Goal: Task Accomplishment & Management: Manage account settings

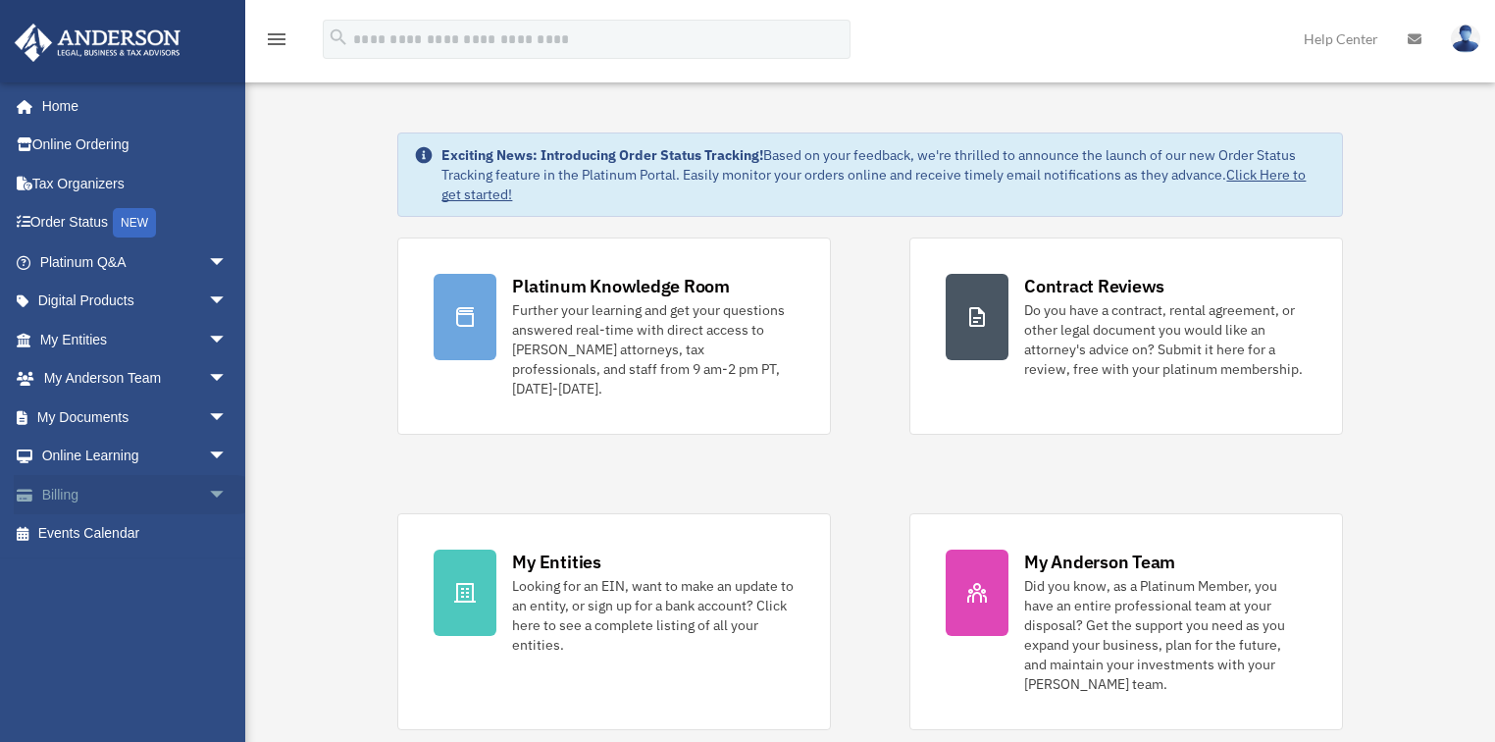
click at [84, 486] on link "Billing arrow_drop_down" at bounding box center [135, 494] width 243 height 39
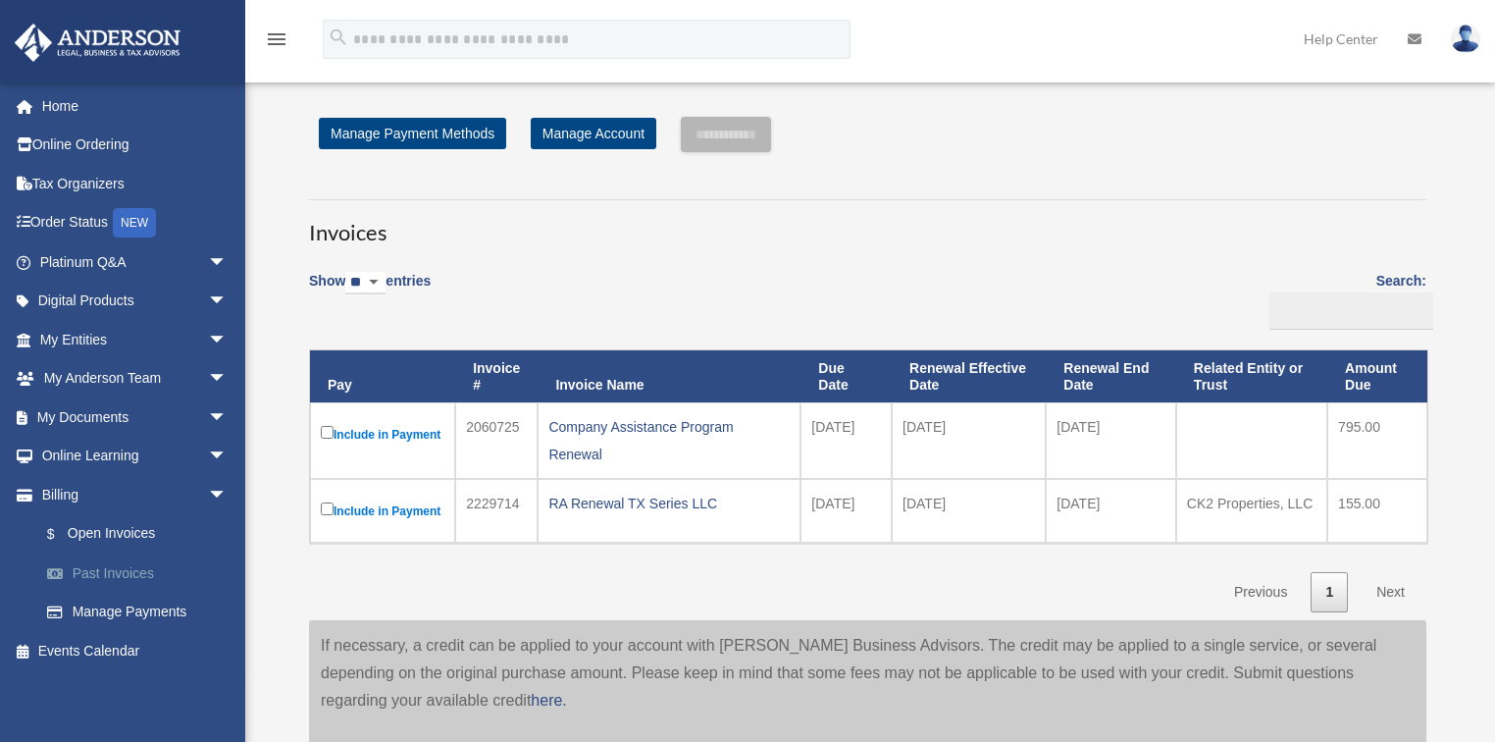
click at [125, 569] on link "Past Invoices" at bounding box center [142, 572] width 230 height 39
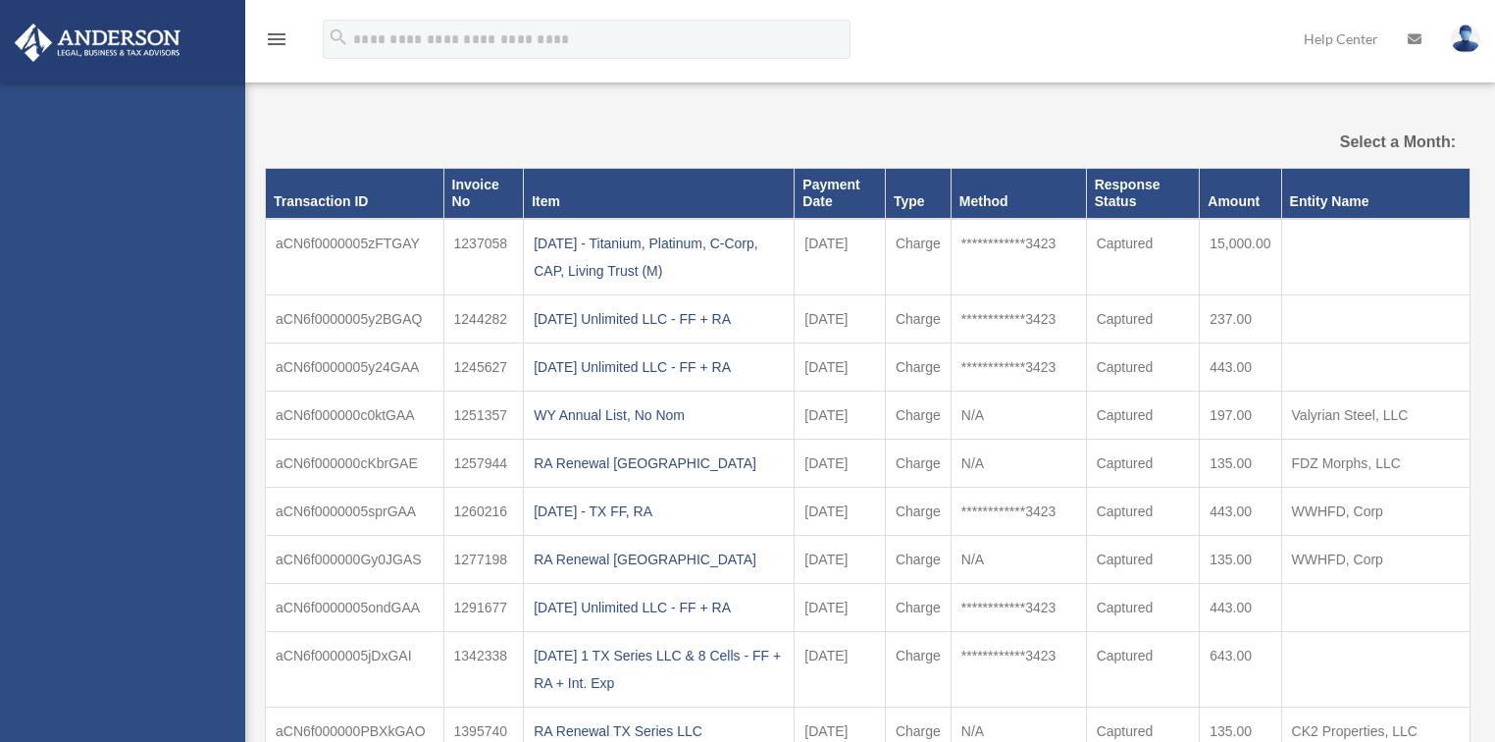
select select
